Goal: Task Accomplishment & Management: Use online tool/utility

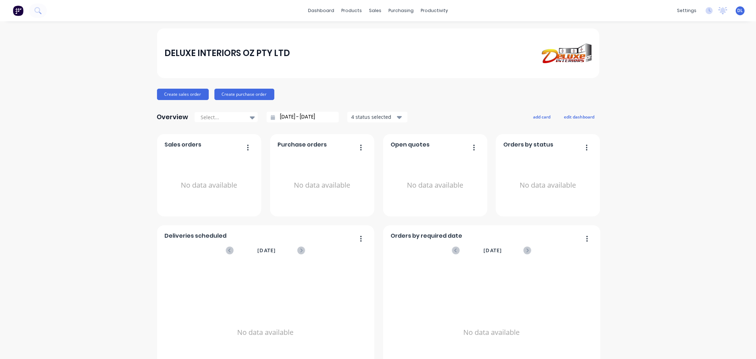
click at [82, 129] on div "DELUXE INTERIORS OZ PTY LTD Create sales order Create purchase order Overview S…" at bounding box center [378, 213] width 756 height 370
click at [398, 44] on link "Customers" at bounding box center [410, 48] width 94 height 14
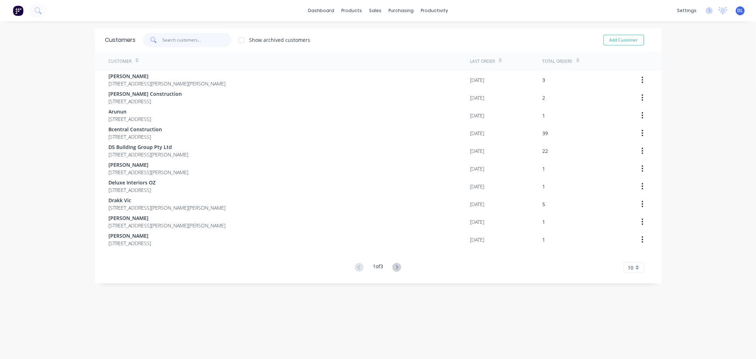
click at [172, 38] on input "text" at bounding box center [196, 40] width 69 height 14
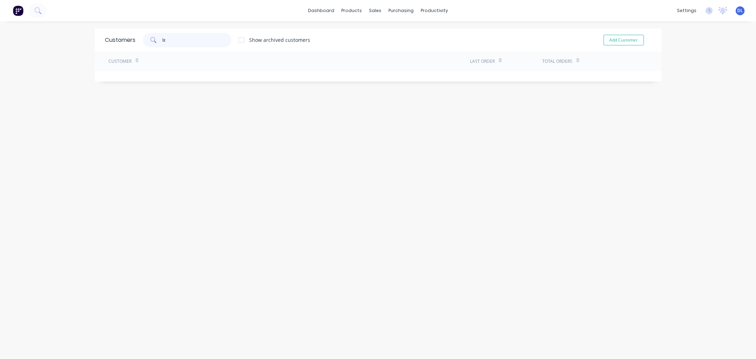
type input "l"
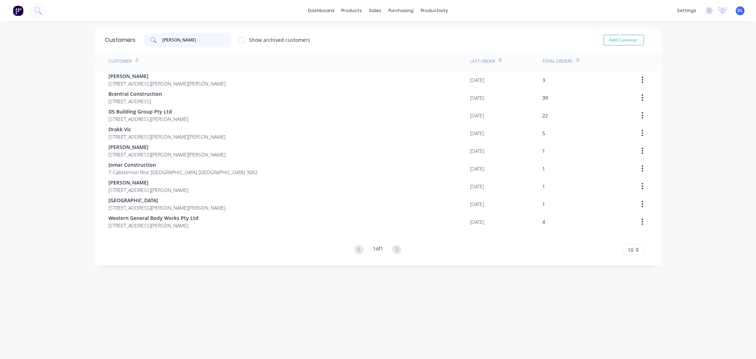
type input "[PERSON_NAME]"
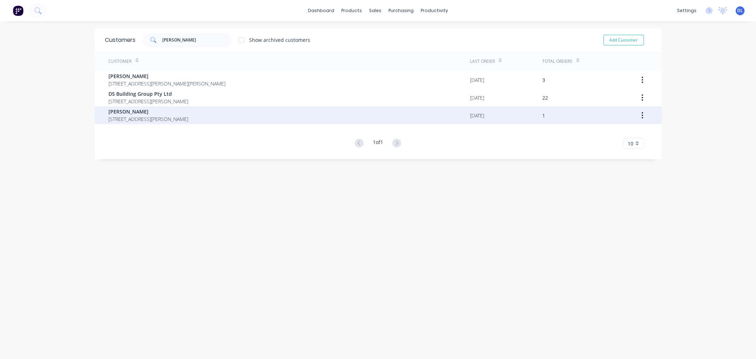
click at [136, 116] on span "[STREET_ADDRESS][PERSON_NAME]" at bounding box center [149, 118] width 80 height 7
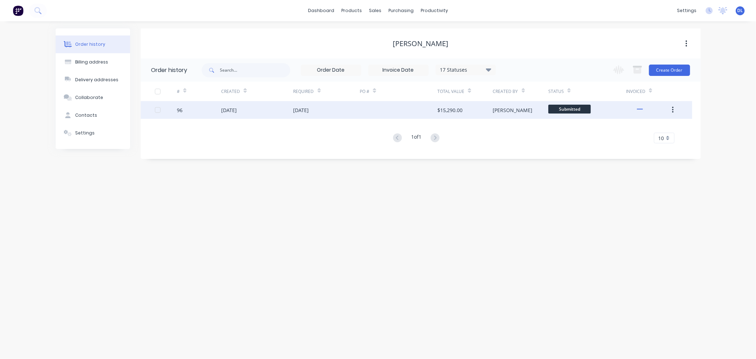
click at [236, 107] on div "[DATE]" at bounding box center [229, 109] width 16 height 7
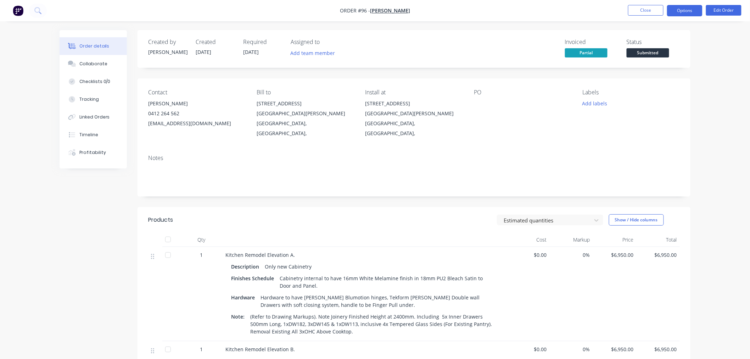
click at [685, 12] on button "Options" at bounding box center [684, 10] width 35 height 11
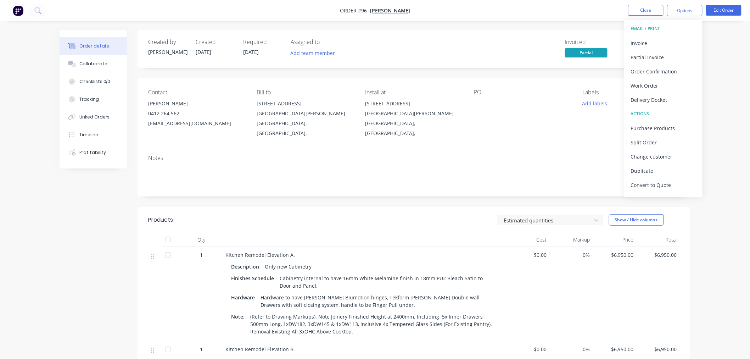
click at [726, 63] on div "Order details Collaborate Checklists 0/0 Tracking Linked Orders Timeline Profit…" at bounding box center [375, 295] width 750 height 591
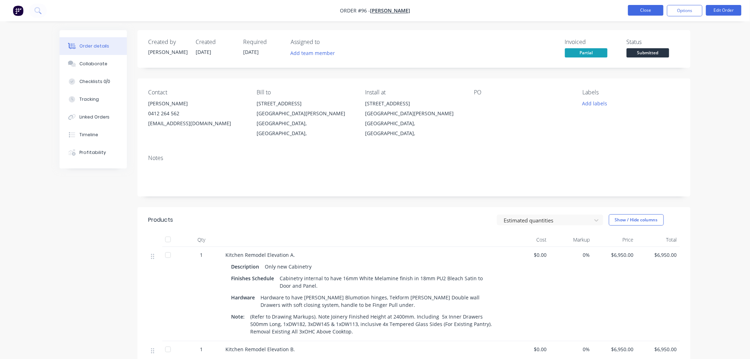
click at [646, 7] on button "Close" at bounding box center [645, 10] width 35 height 11
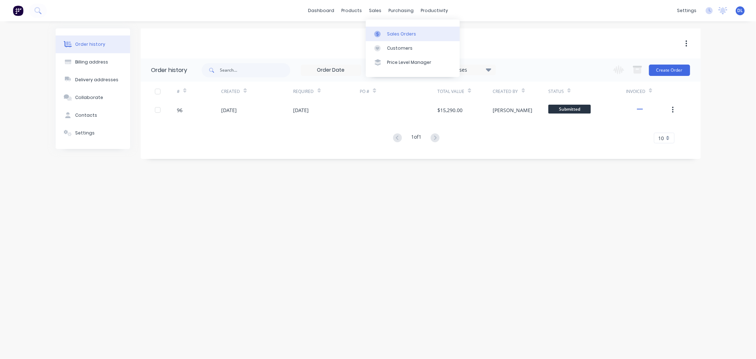
click at [400, 33] on div "Sales Orders" at bounding box center [401, 34] width 29 height 6
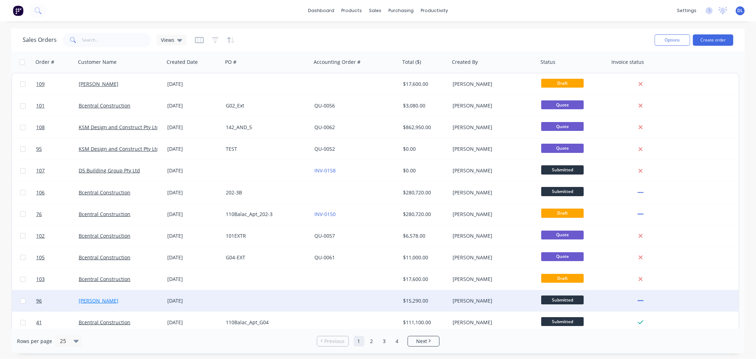
click at [90, 298] on link "[PERSON_NAME]" at bounding box center [99, 300] width 40 height 7
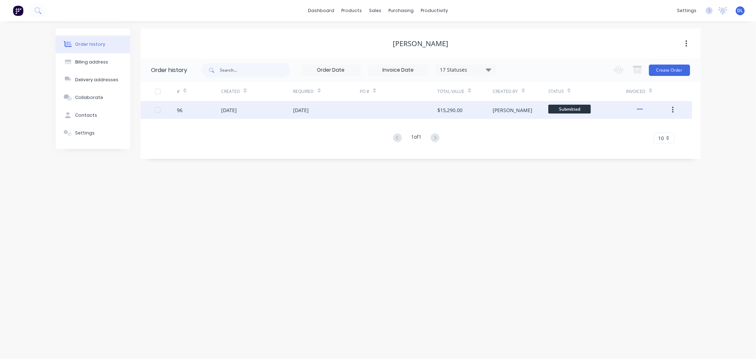
click at [237, 108] on div "[DATE]" at bounding box center [229, 109] width 16 height 7
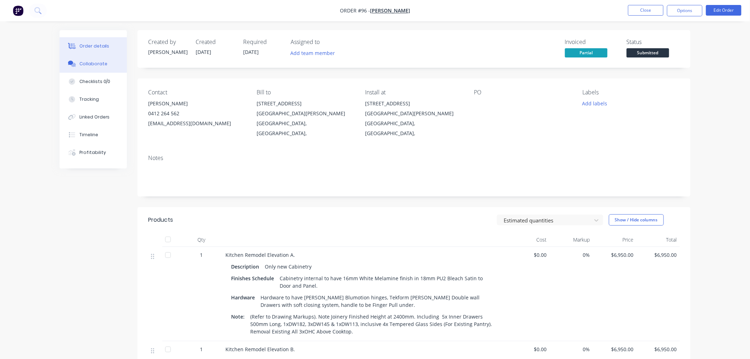
click at [89, 61] on div "Collaborate" at bounding box center [93, 64] width 28 height 6
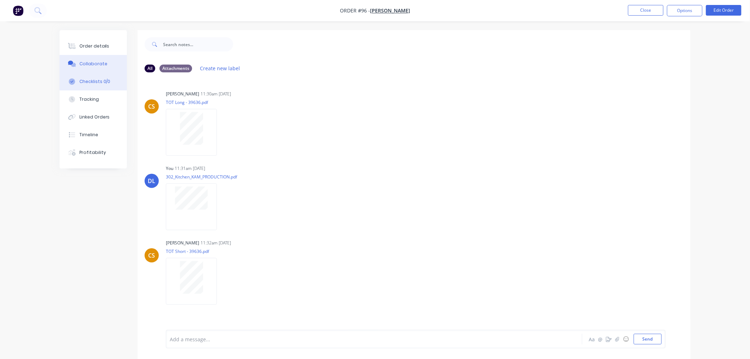
click at [92, 79] on div "Checklists 0/0" at bounding box center [94, 81] width 31 height 6
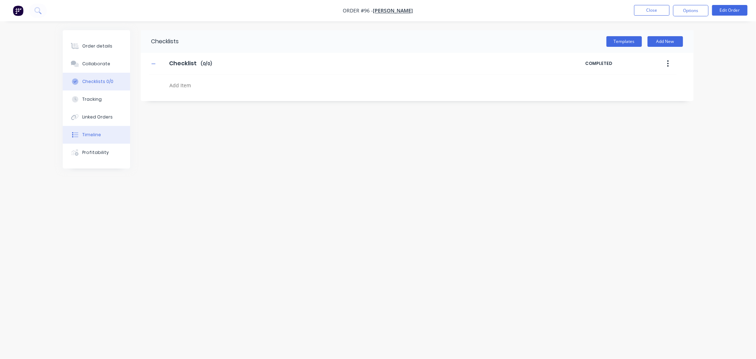
click at [90, 135] on div "Timeline" at bounding box center [91, 134] width 19 height 6
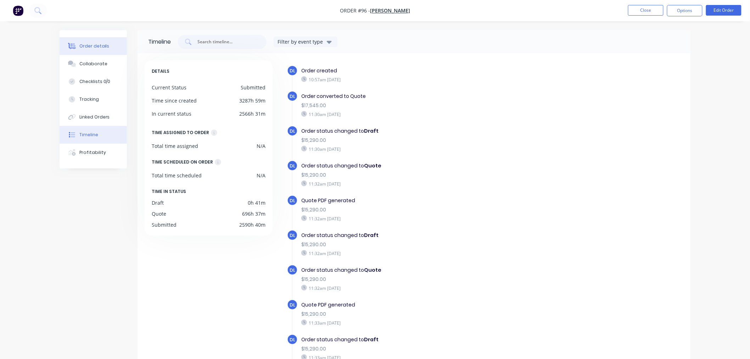
click at [96, 46] on div "Order details" at bounding box center [94, 46] width 30 height 6
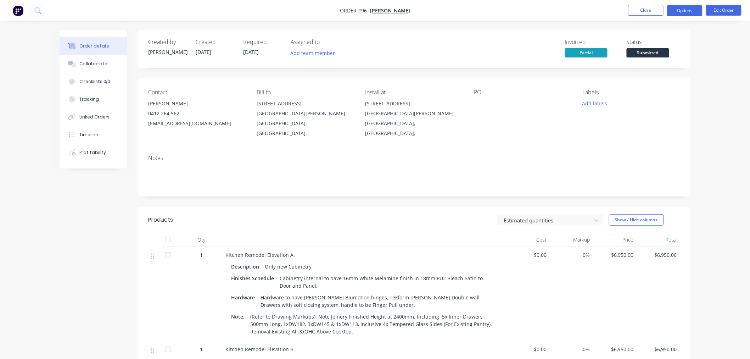
click at [689, 6] on button "Options" at bounding box center [684, 10] width 35 height 11
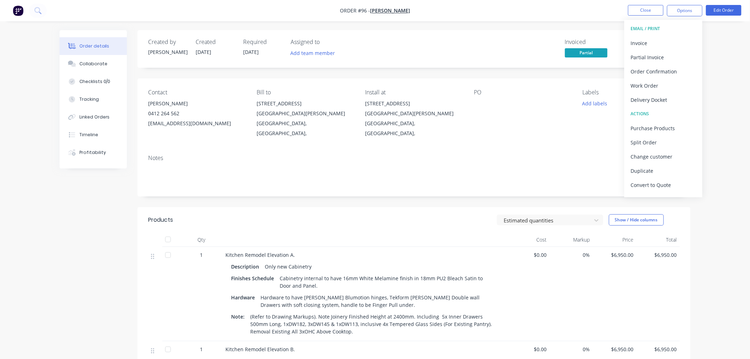
click at [71, 270] on div "Created by [PERSON_NAME] Created [DATE] Required [DATE] Assigned to Add team me…" at bounding box center [375, 310] width 631 height 561
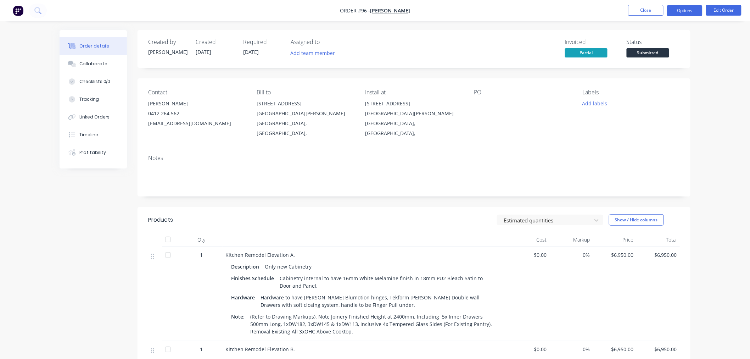
click at [683, 9] on button "Options" at bounding box center [684, 10] width 35 height 11
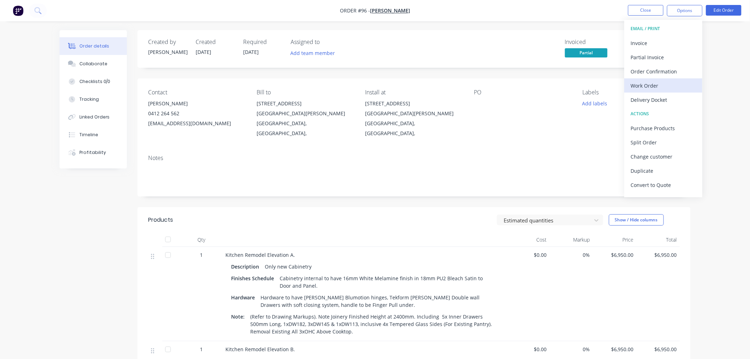
click at [640, 84] on div "Work Order" at bounding box center [663, 85] width 65 height 10
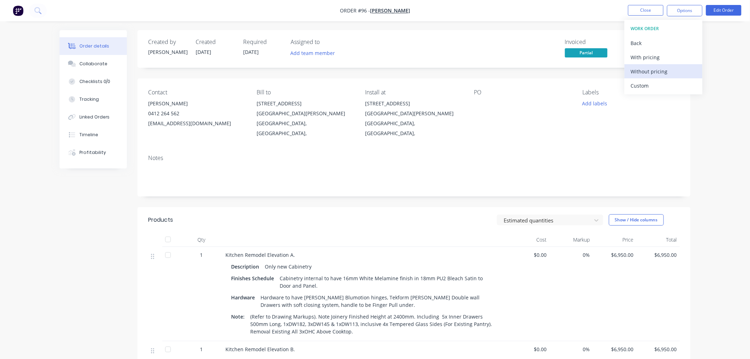
click at [658, 69] on div "Without pricing" at bounding box center [663, 71] width 65 height 10
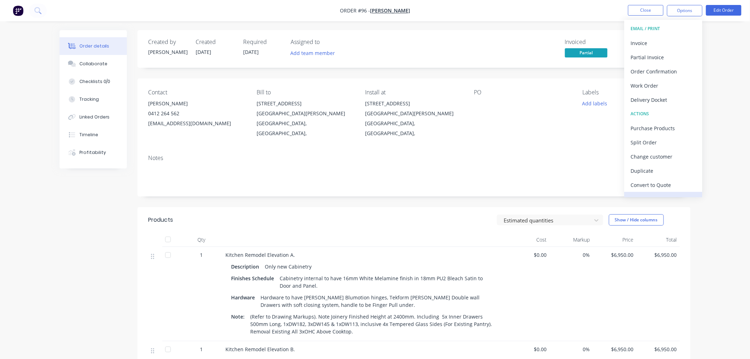
scroll to position [11, 0]
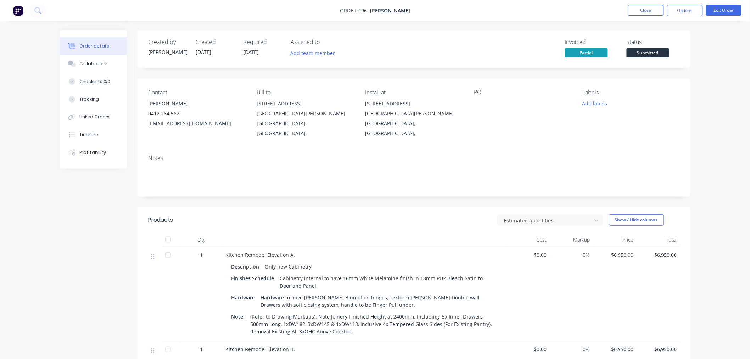
click at [502, 35] on div "Created by [PERSON_NAME] Created [DATE] Required [DATE] Assigned to Add team me…" at bounding box center [413, 49] width 553 height 38
click at [681, 6] on button "Options" at bounding box center [684, 10] width 35 height 11
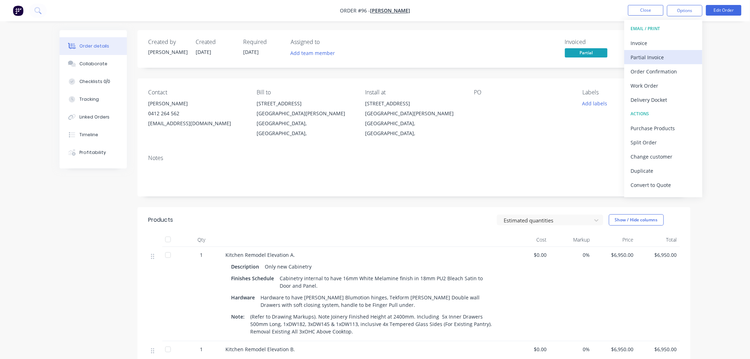
click at [652, 58] on div "Partial Invoice" at bounding box center [663, 57] width 65 height 10
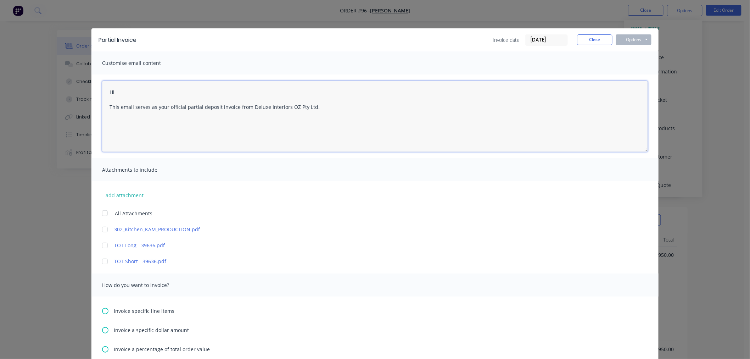
click at [138, 89] on textarea "Hi This email serves as your official partial deposit invoice from Deluxe Inter…" at bounding box center [375, 116] width 546 height 71
drag, startPoint x: 182, startPoint y: 106, endPoint x: 215, endPoint y: 106, distance: 33.0
click at [215, 106] on textarea "Hi [PERSON_NAME] This email serves as your official partial deposit invoice fro…" at bounding box center [375, 116] width 546 height 71
click at [183, 108] on textarea "Hi [PERSON_NAME] This email serves as your official 2nd invoice from Deluxe Int…" at bounding box center [375, 116] width 546 height 71
drag, startPoint x: 208, startPoint y: 107, endPoint x: 225, endPoint y: 128, distance: 27.0
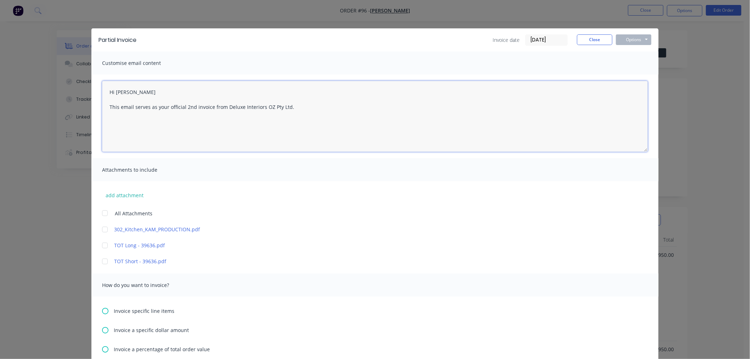
click at [209, 107] on textarea "Hi [PERSON_NAME] This email serves as your official 2nd invoice from Deluxe Int…" at bounding box center [375, 116] width 546 height 71
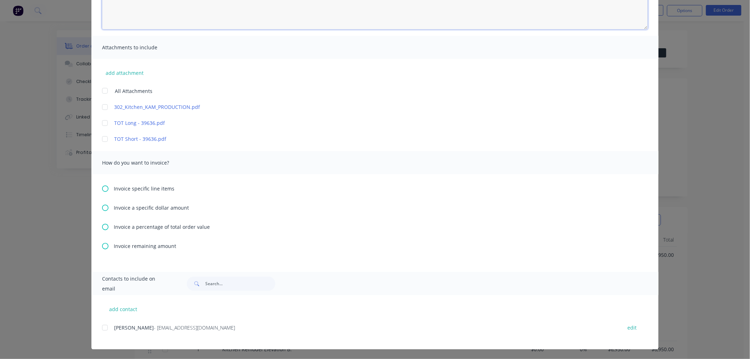
type textarea "Hi [PERSON_NAME] This email serves as your official 2nd invoice for Factory Com…"
click at [103, 225] on icon at bounding box center [105, 227] width 6 height 6
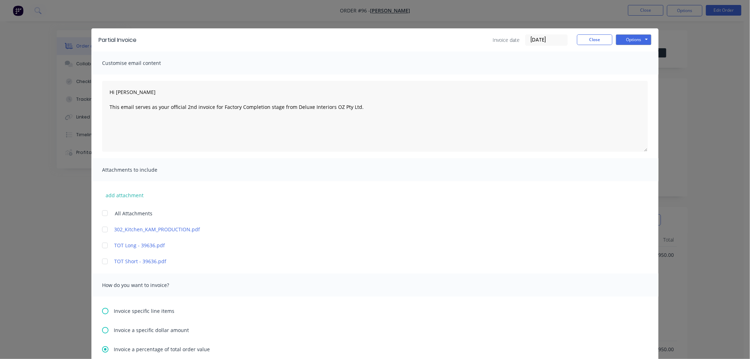
scroll to position [118, 0]
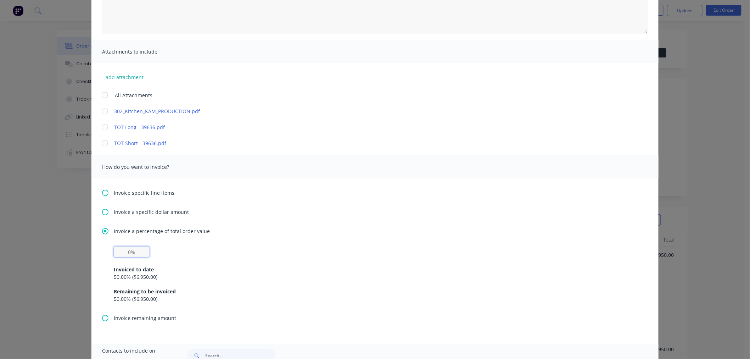
click at [123, 252] on input "text" at bounding box center [132, 251] width 36 height 11
type input "40%"
drag, startPoint x: 127, startPoint y: 251, endPoint x: 111, endPoint y: 256, distance: 17.3
click at [114, 255] on input "40%" at bounding box center [132, 251] width 36 height 11
click at [327, 288] on div "Remaining to be invoiced" at bounding box center [375, 290] width 522 height 7
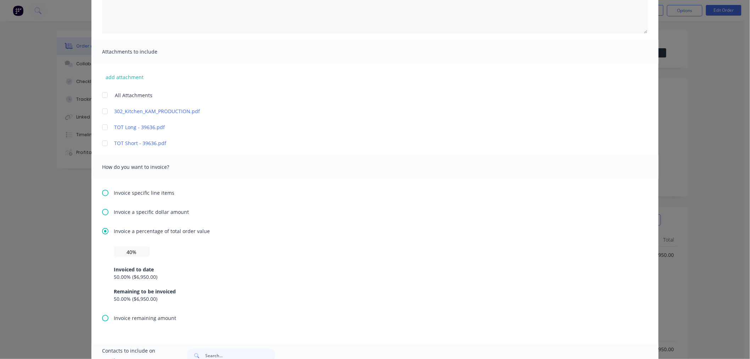
click at [102, 191] on icon at bounding box center [105, 193] width 6 height 6
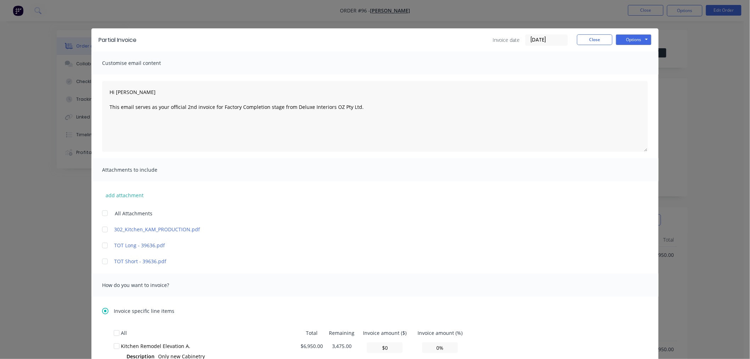
scroll to position [157, 0]
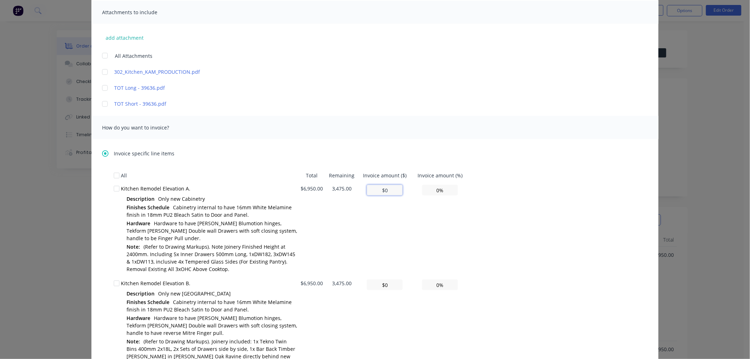
click at [392, 189] on input "$0" at bounding box center [385, 190] width 36 height 11
click at [434, 187] on input "0%" at bounding box center [440, 190] width 36 height 11
type input "$0"
type input "0.00%"
click at [433, 189] on input "0.00%" at bounding box center [440, 190] width 36 height 11
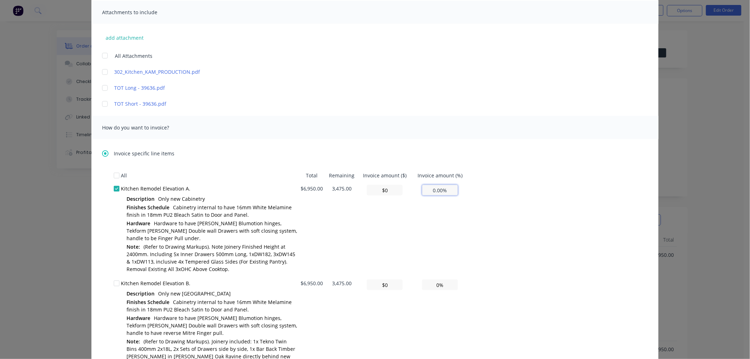
type input "$278.00"
type input "4.00%"
type input "$2,780.00"
type input "40.00%"
click at [541, 246] on div "All Total Remaining Invoice amount ($) Invoice amount (%) Kitchen Remodel Eleva…" at bounding box center [375, 293] width 522 height 248
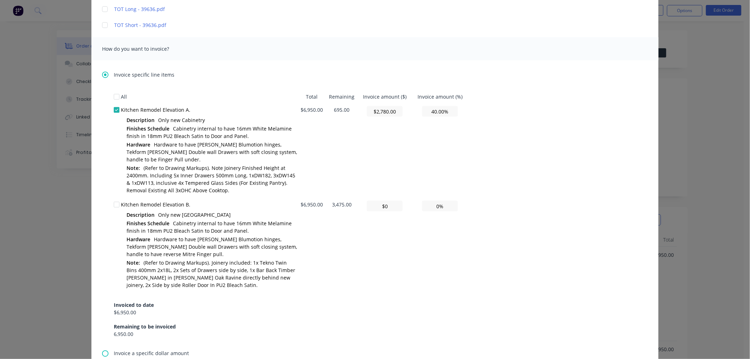
scroll to position [275, 0]
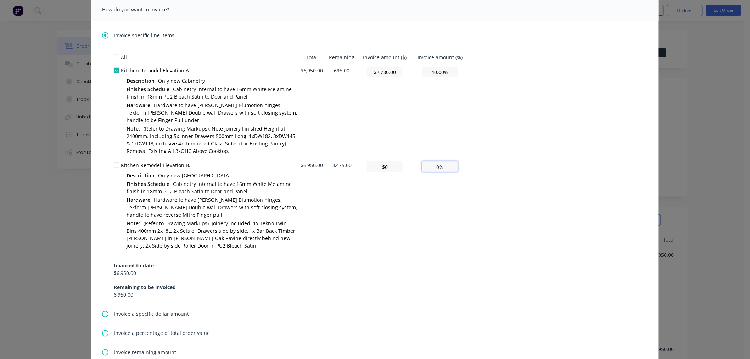
click at [433, 166] on input "0%" at bounding box center [440, 166] width 36 height 11
type input "$2,780.00"
type input "40%"
click at [514, 241] on div "All Total Remaining Invoice amount ($) Invoice amount (%) Kitchen Remodel Eleva…" at bounding box center [375, 175] width 522 height 248
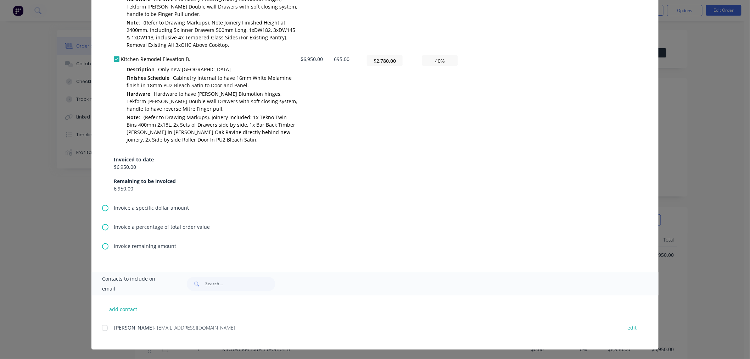
click at [101, 327] on div at bounding box center [105, 328] width 14 height 14
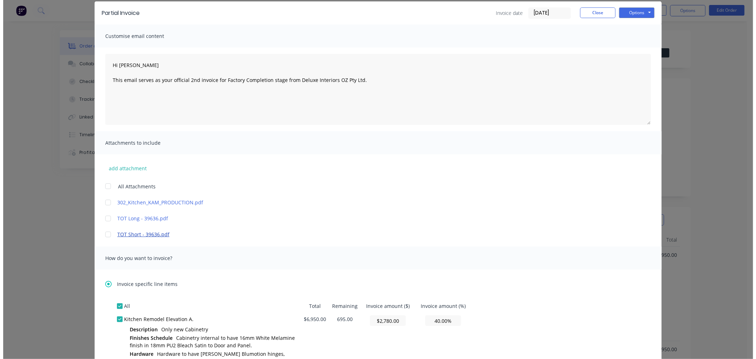
scroll to position [0, 0]
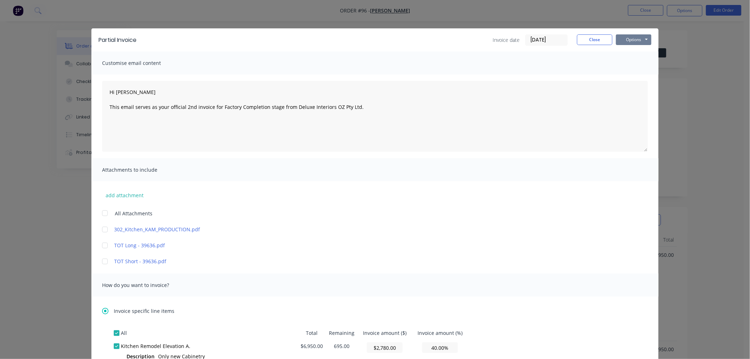
click at [625, 38] on button "Options" at bounding box center [633, 39] width 35 height 11
click at [633, 76] on button "Email" at bounding box center [638, 76] width 45 height 12
drag, startPoint x: 583, startPoint y: 45, endPoint x: 580, endPoint y: 48, distance: 4.0
click at [583, 45] on div "Invoice date [DATE] Close Options Preview Print Email" at bounding box center [572, 39] width 159 height 11
click at [592, 34] on button "Close" at bounding box center [594, 39] width 35 height 11
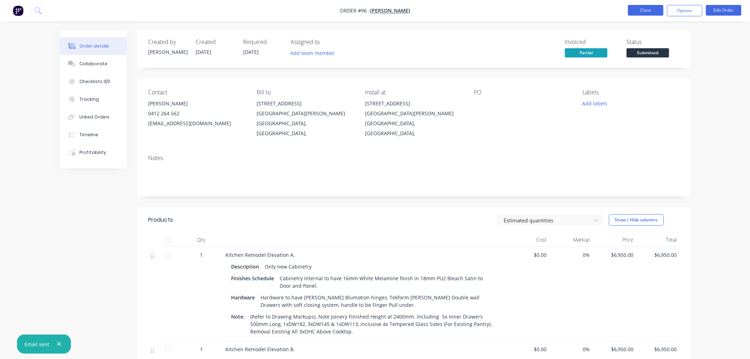
click at [643, 9] on button "Close" at bounding box center [645, 10] width 35 height 11
